Goal: Browse casually

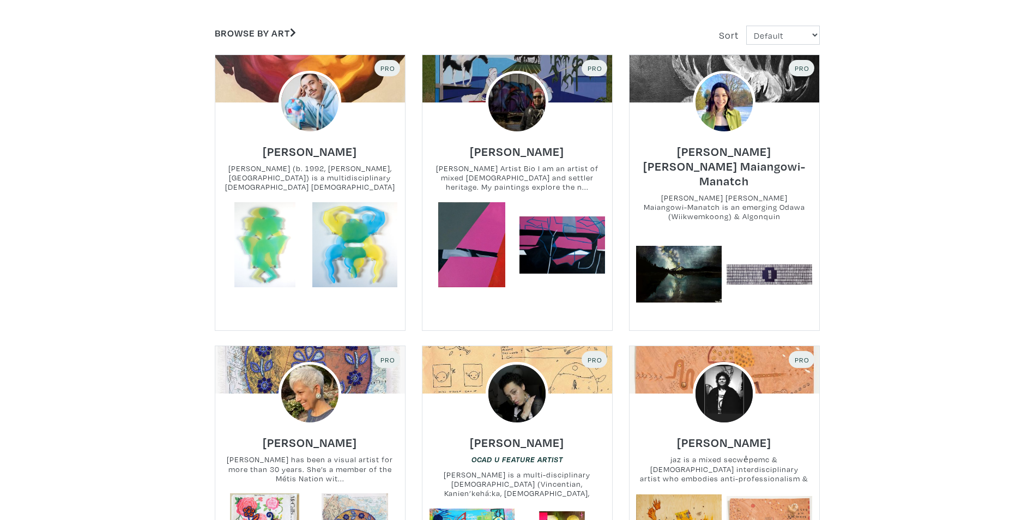
scroll to position [218, 0]
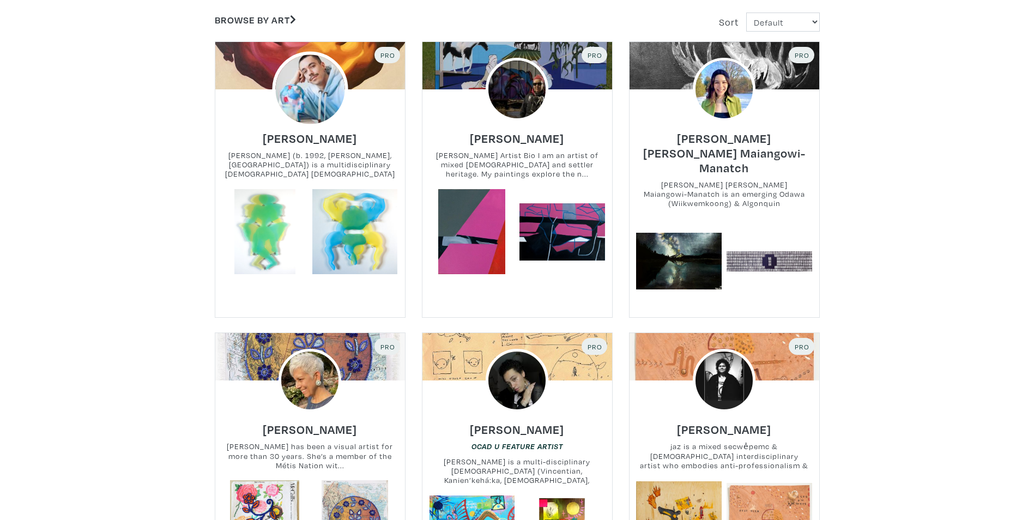
click at [318, 104] on img at bounding box center [310, 89] width 76 height 76
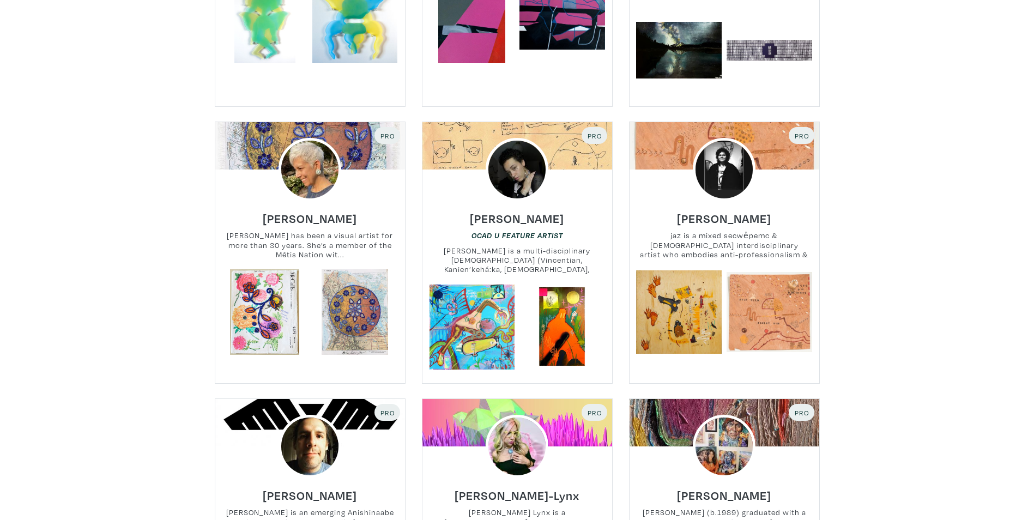
scroll to position [436, 0]
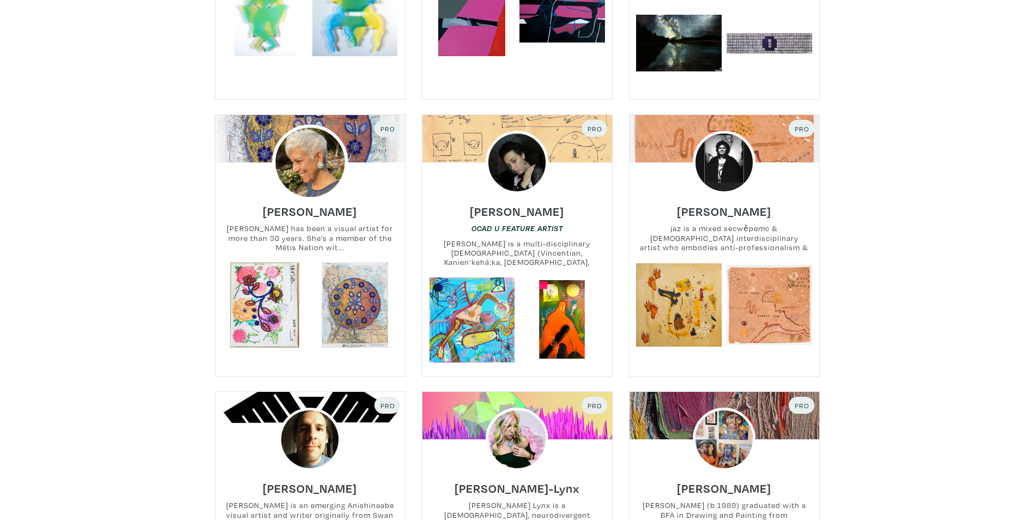
click at [312, 138] on img at bounding box center [310, 163] width 76 height 76
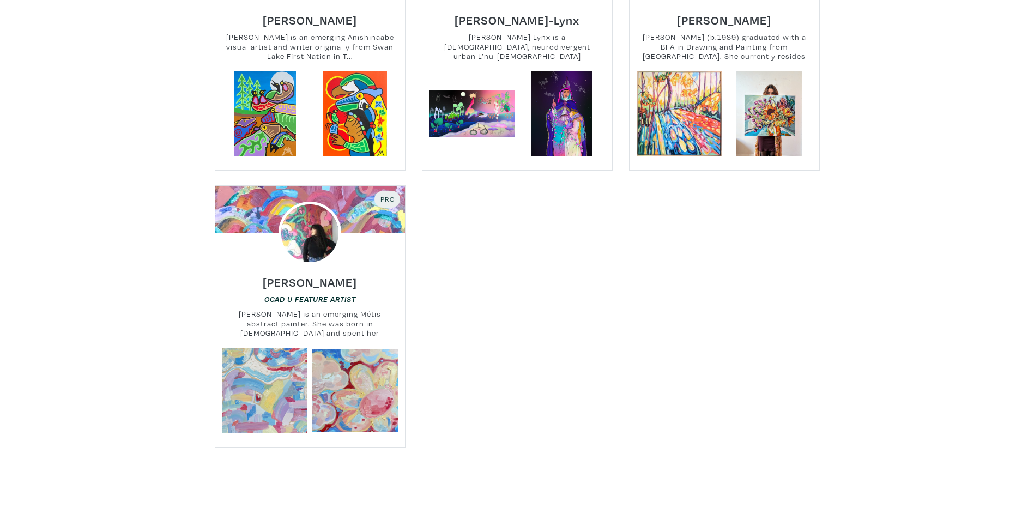
scroll to position [926, 0]
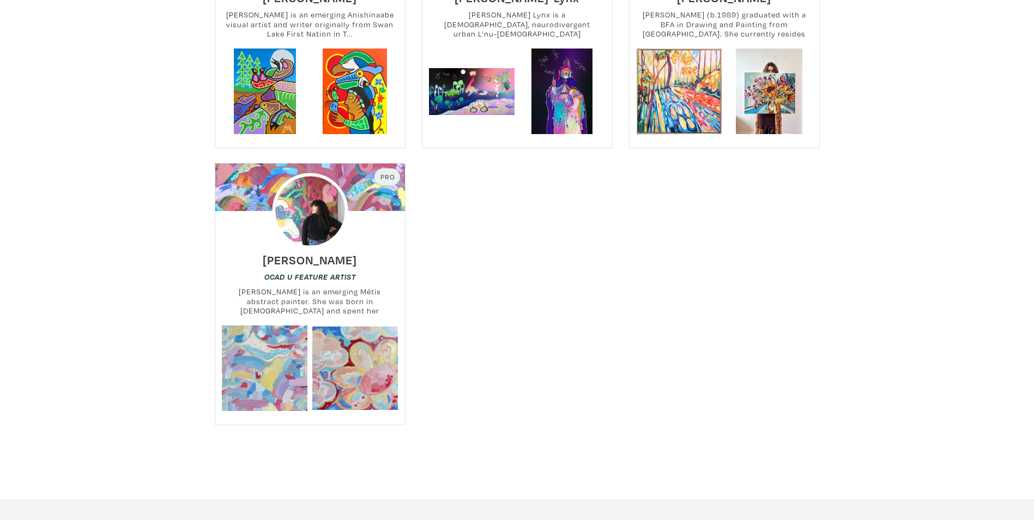
click at [325, 198] on img at bounding box center [310, 211] width 76 height 76
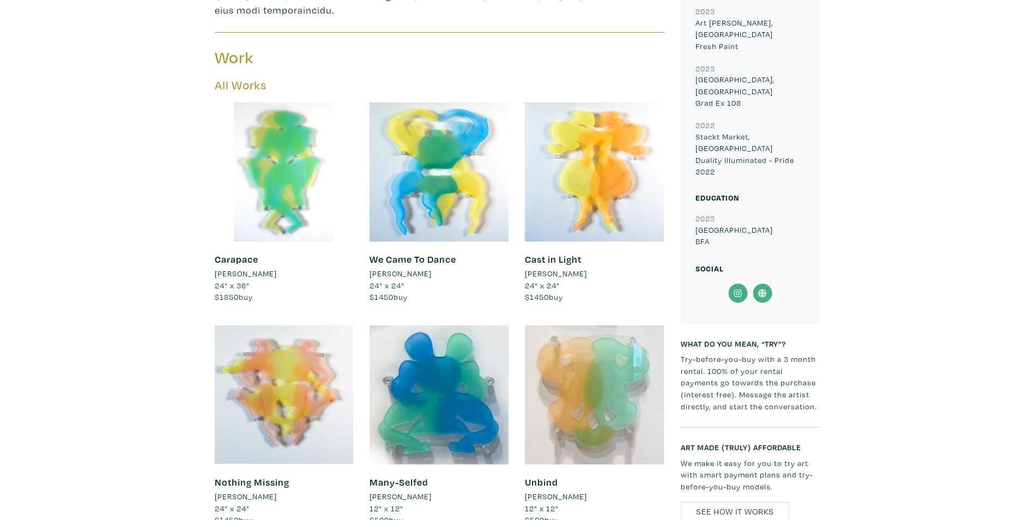
scroll to position [272, 0]
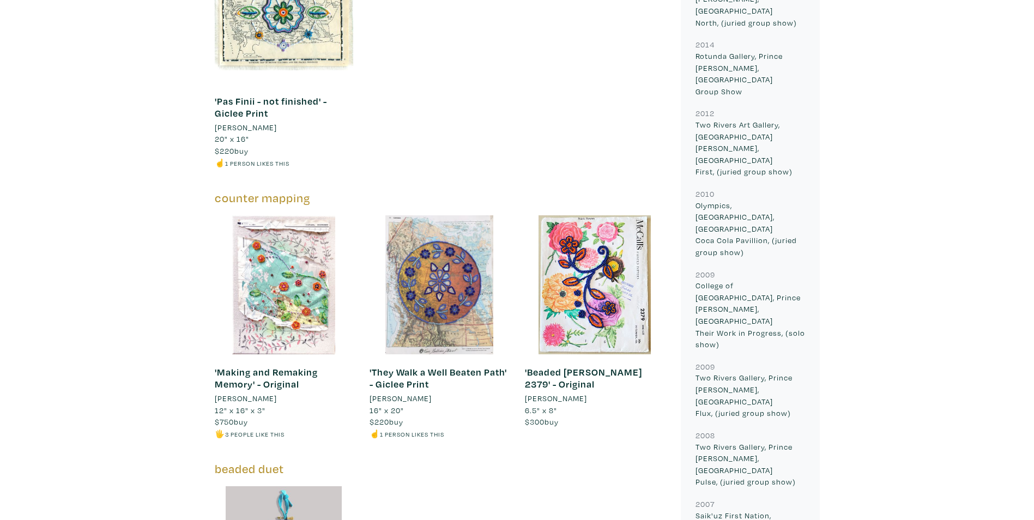
scroll to position [872, 0]
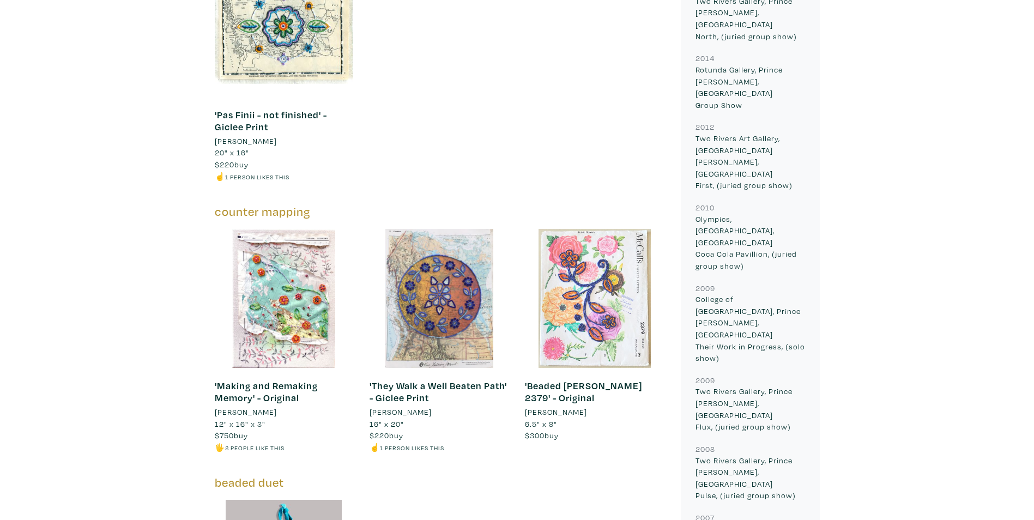
click at [589, 229] on div at bounding box center [594, 298] width 139 height 139
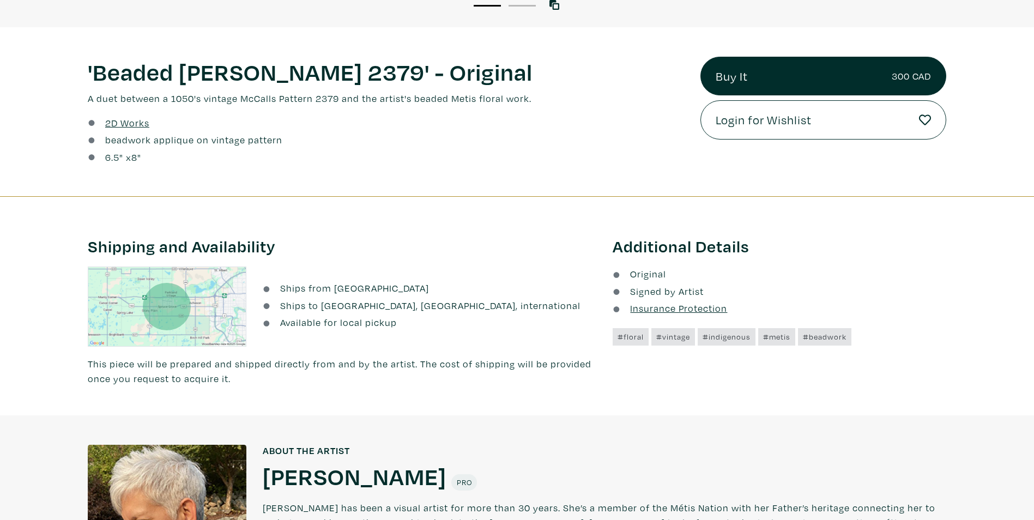
scroll to position [218, 0]
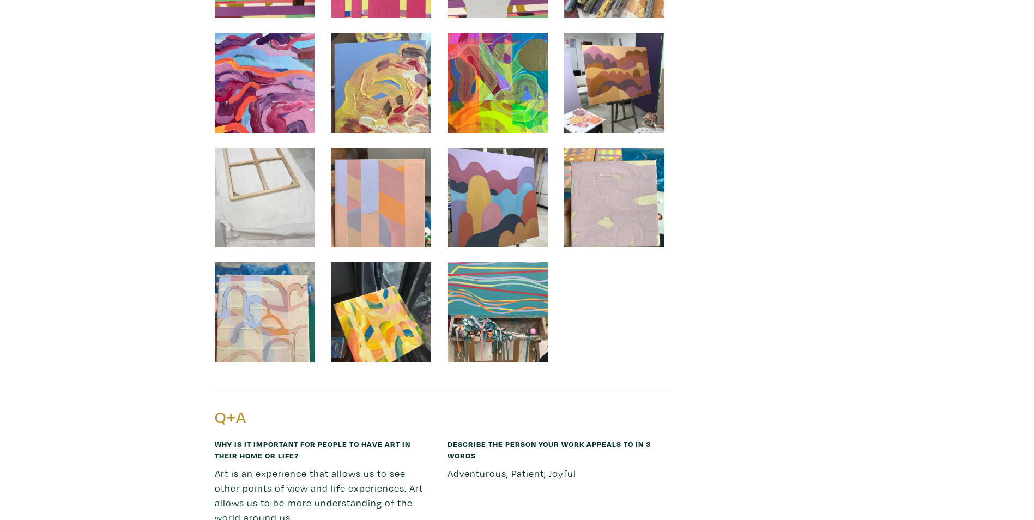
scroll to position [4305, 0]
